Goal: Information Seeking & Learning: Learn about a topic

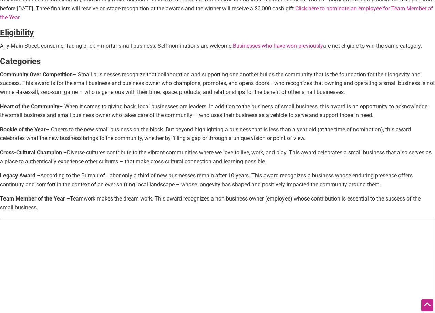
scroll to position [207, 0]
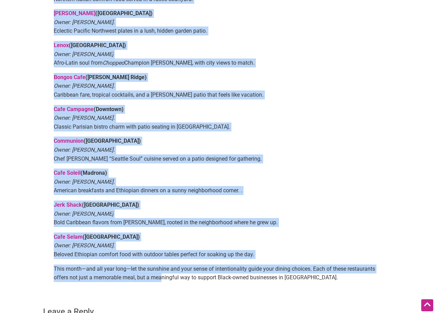
scroll to position [413, 0]
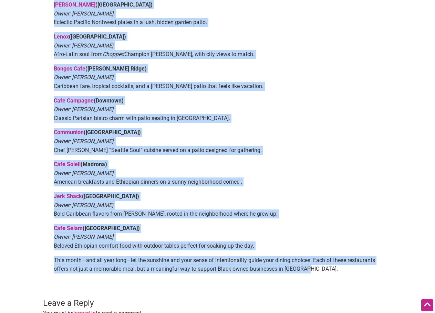
drag, startPoint x: 52, startPoint y: 34, endPoint x: 305, endPoint y: 263, distance: 341.2
copy div "Lor Ipsumdol Sita (Consect) Adipis: Elitse Doeiu & Temp Incidi. Utlabo e dolore…"
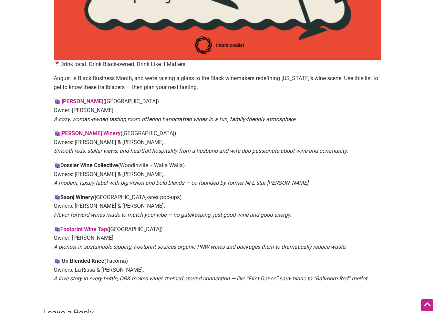
scroll to position [344, 0]
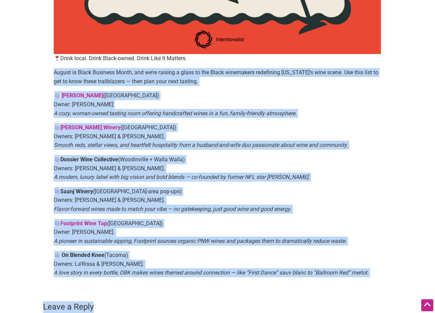
drag, startPoint x: 46, startPoint y: 70, endPoint x: 313, endPoint y: 287, distance: 344.5
click at [313, 287] on main "By [PERSON_NAME] — [DATE] Drink local. Drink Black-owned. Drink Like It Matters…" at bounding box center [217, 48] width 386 height 673
copy main "August is Black Business Month, and we’re raising a glass to the Black winemake…"
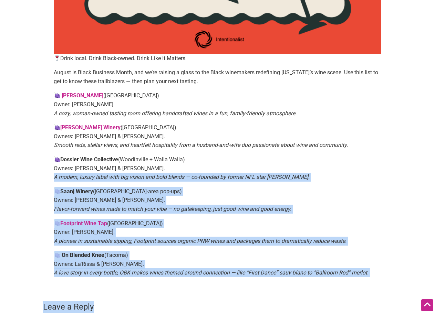
drag, startPoint x: 113, startPoint y: 285, endPoint x: 50, endPoint y: 174, distance: 127.1
click at [50, 174] on main "By Sarah — August 5, 2025 Drink local. Drink Black-owned. Drink Like It Matters…" at bounding box center [217, 48] width 386 height 673
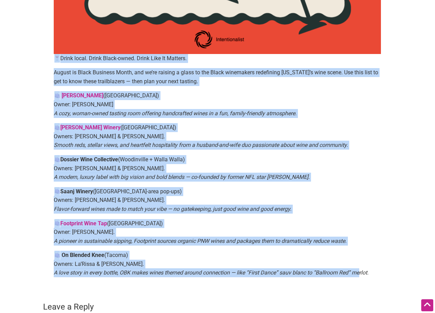
drag, startPoint x: 50, startPoint y: 58, endPoint x: 361, endPoint y: 282, distance: 383.6
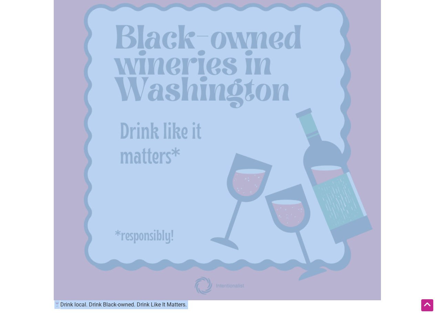
scroll to position [0, 0]
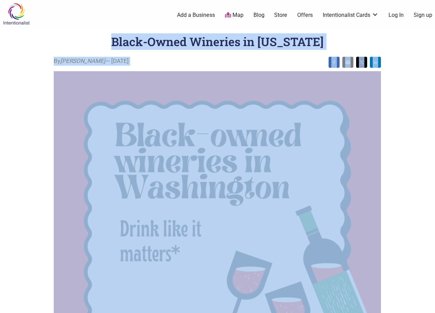
drag, startPoint x: 383, startPoint y: 276, endPoint x: 107, endPoint y: 46, distance: 359.8
copy div "Black-Owned Wineries in Washington By Sarah — August 5, 2025 Drink local. Drink…"
